Goal: Information Seeking & Learning: Check status

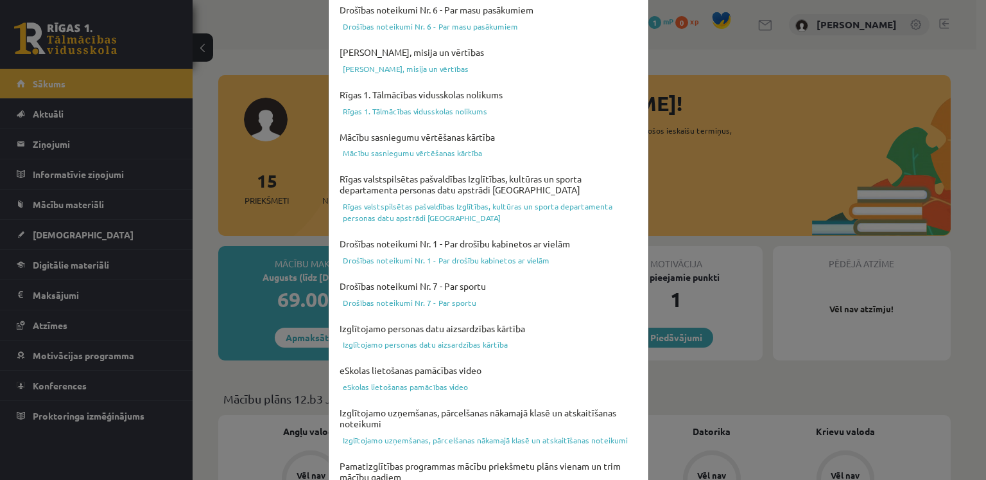
scroll to position [444, 0]
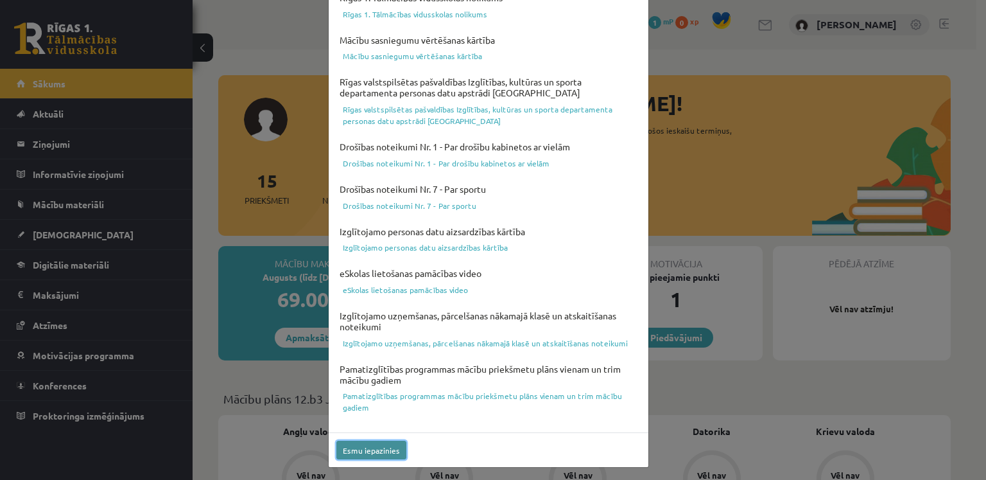
click at [376, 452] on button "Esmu iepazinies" at bounding box center [371, 450] width 70 height 19
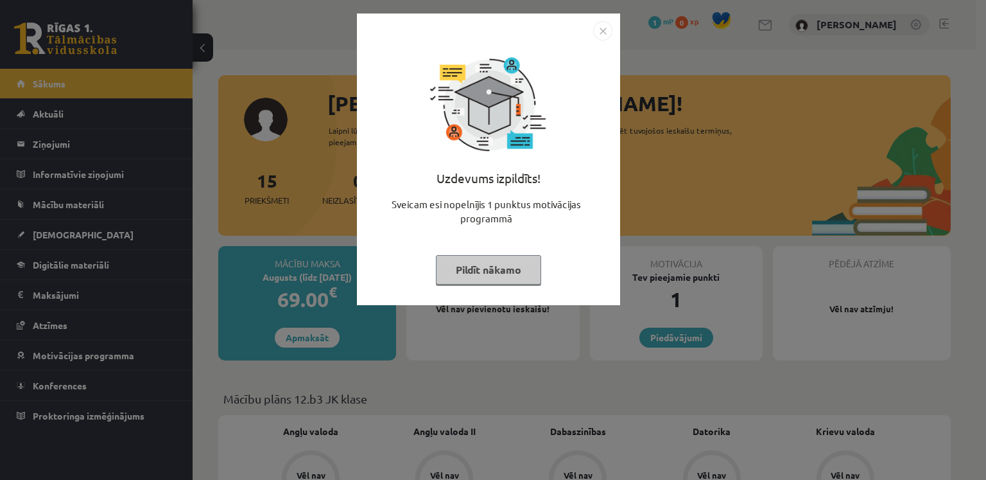
click at [514, 275] on button "Pildīt nākamo" at bounding box center [488, 270] width 105 height 30
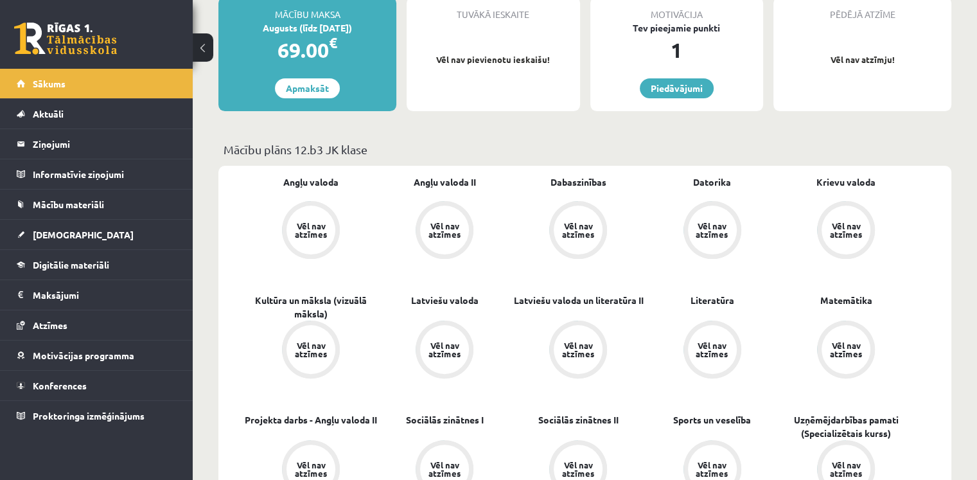
scroll to position [257, 0]
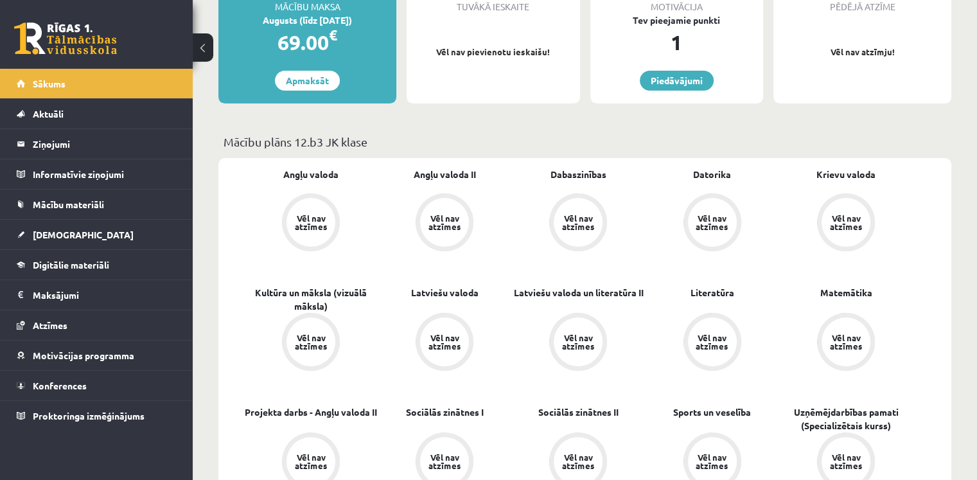
click at [316, 211] on div "Vēl nav atzīmes" at bounding box center [310, 222] width 49 height 49
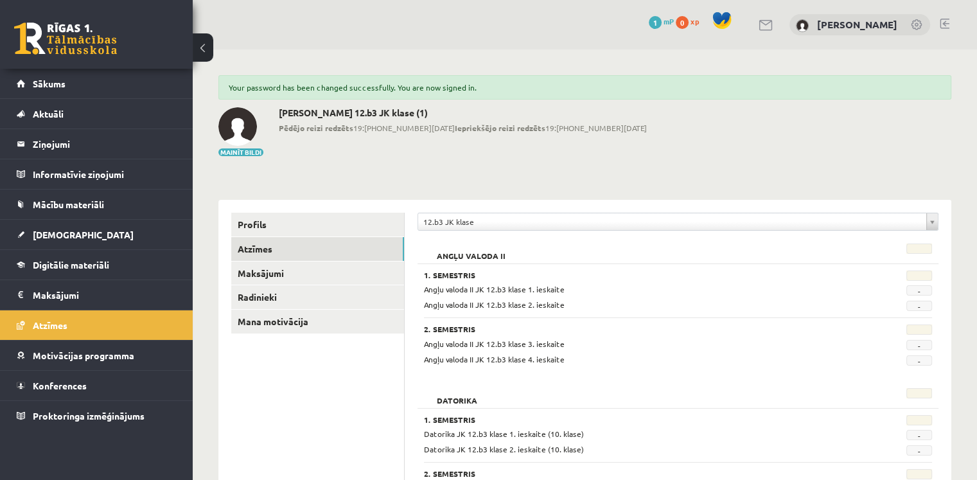
click at [485, 295] on div "Angļu valoda II JK 12.b3 klase 1. ieskaite - Angļu valoda II JK 12.b3 klase 2. …" at bounding box center [678, 297] width 508 height 28
click at [487, 292] on span "Angļu valoda II JK 12.b3 klase 1. ieskaite" at bounding box center [494, 289] width 141 height 10
drag, startPoint x: 464, startPoint y: 275, endPoint x: 476, endPoint y: 279, distance: 12.2
click at [464, 275] on h3 "1. Semestris" at bounding box center [634, 274] width 420 height 9
click at [503, 299] on div "Angļu valoda II JK 12.b3 klase 2. ieskaite" at bounding box center [633, 305] width 439 height 12
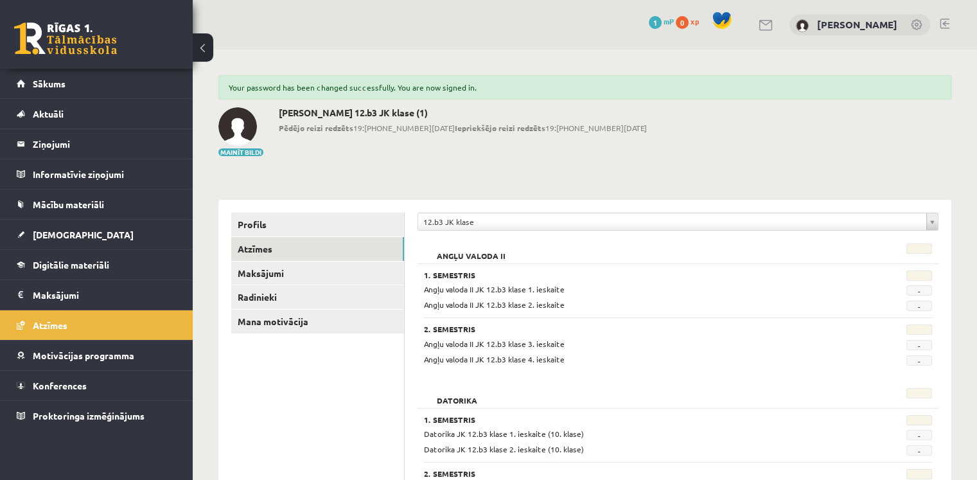
click at [509, 286] on span "Angļu valoda II JK 12.b3 klase 1. ieskaite" at bounding box center [494, 289] width 141 height 10
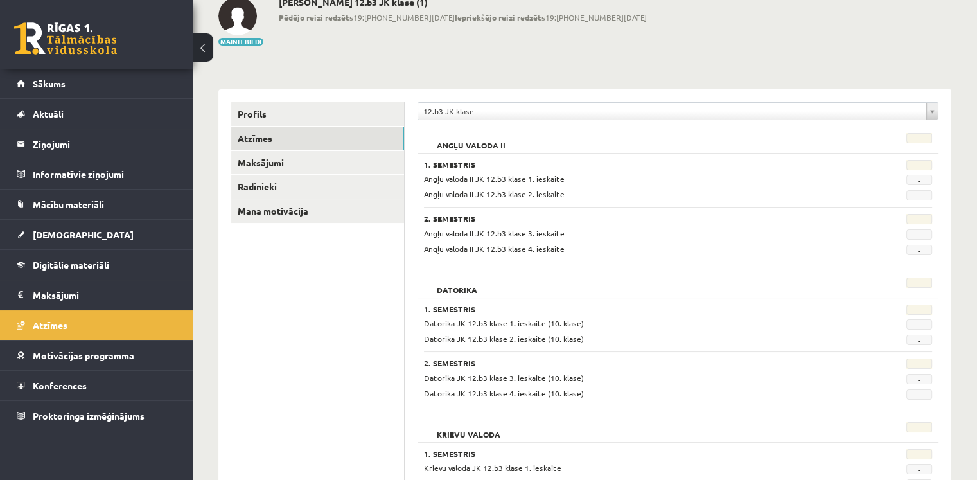
scroll to position [128, 0]
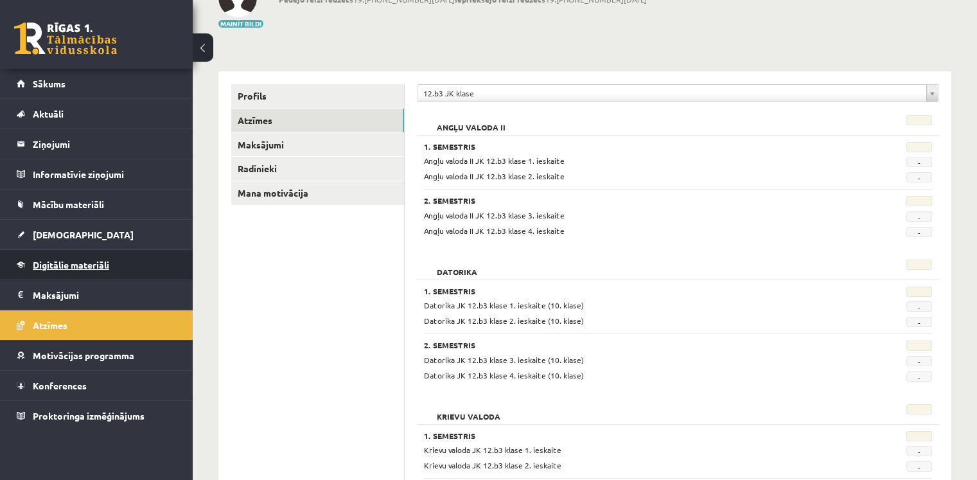
click at [109, 259] on span "Digitālie materiāli" at bounding box center [71, 265] width 76 height 12
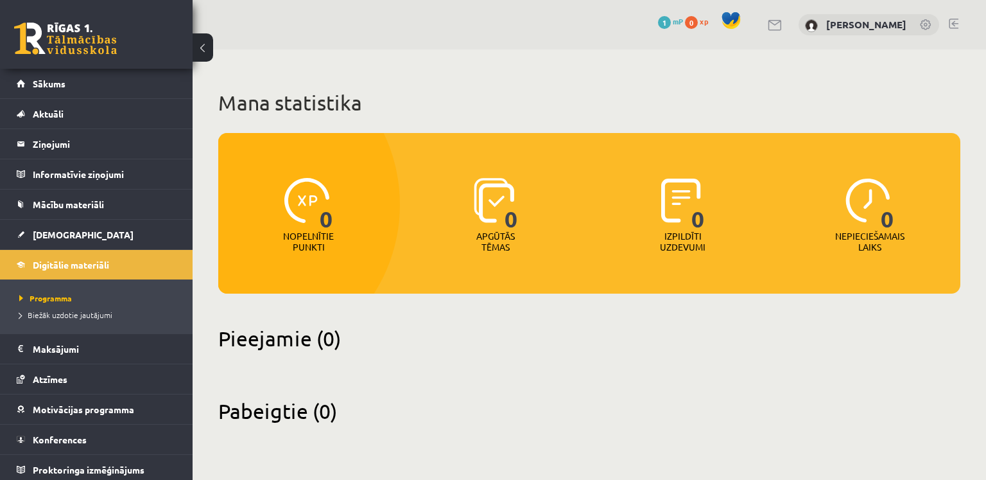
click at [320, 207] on span "0" at bounding box center [326, 204] width 13 height 53
click at [102, 78] on link "Sākums" at bounding box center [97, 84] width 160 height 30
